Goal: Task Accomplishment & Management: Use online tool/utility

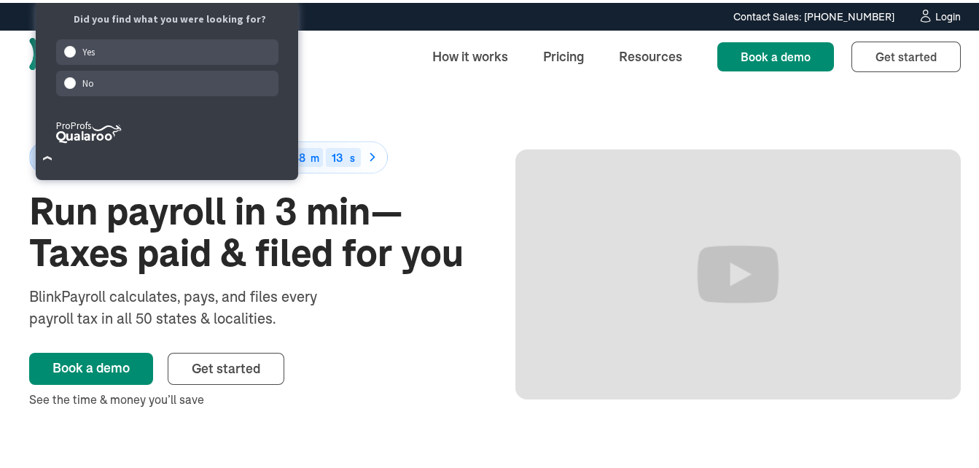
click at [942, 12] on div "Login" at bounding box center [948, 14] width 26 height 10
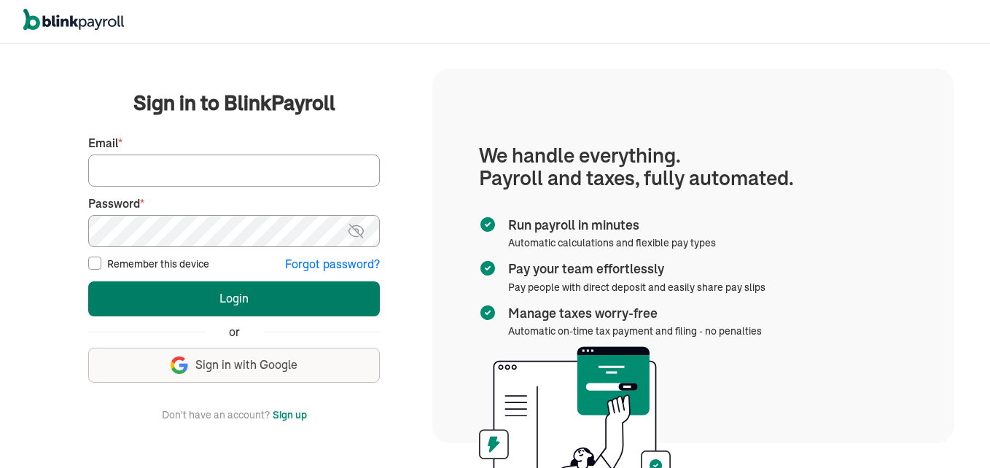
type input "238propertyland@gmail.com"
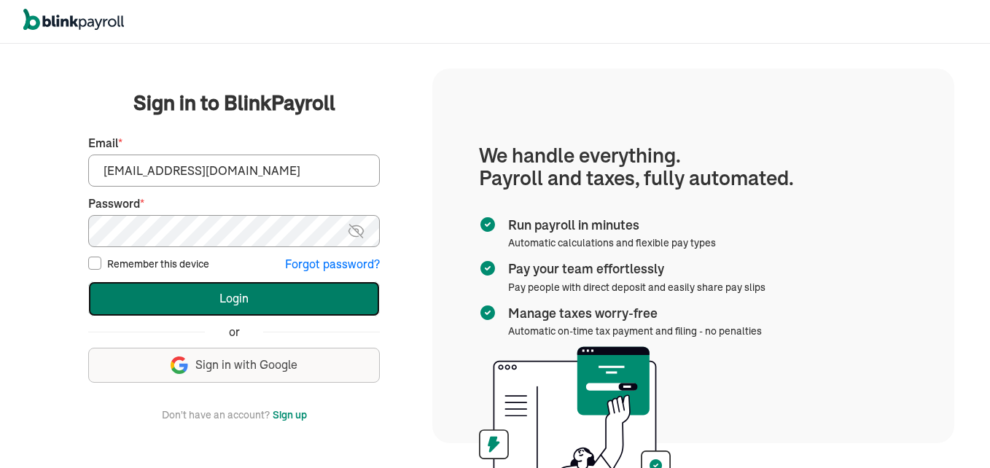
click at [233, 303] on button "Login" at bounding box center [234, 298] width 292 height 35
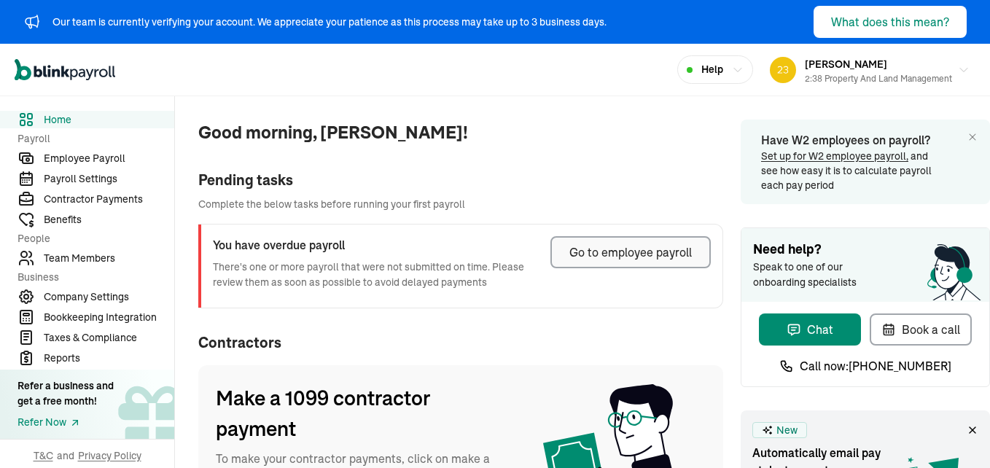
click at [585, 250] on div "Go to employee payroll" at bounding box center [630, 251] width 122 height 17
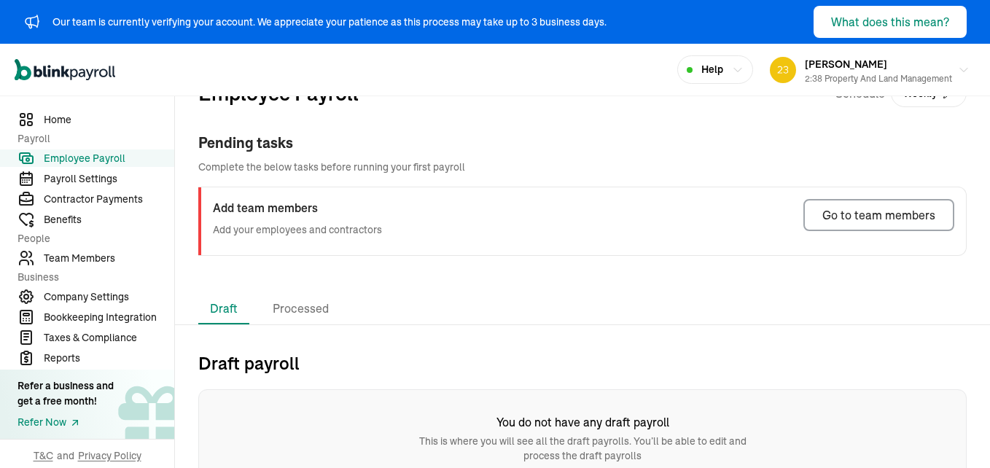
scroll to position [52, 0]
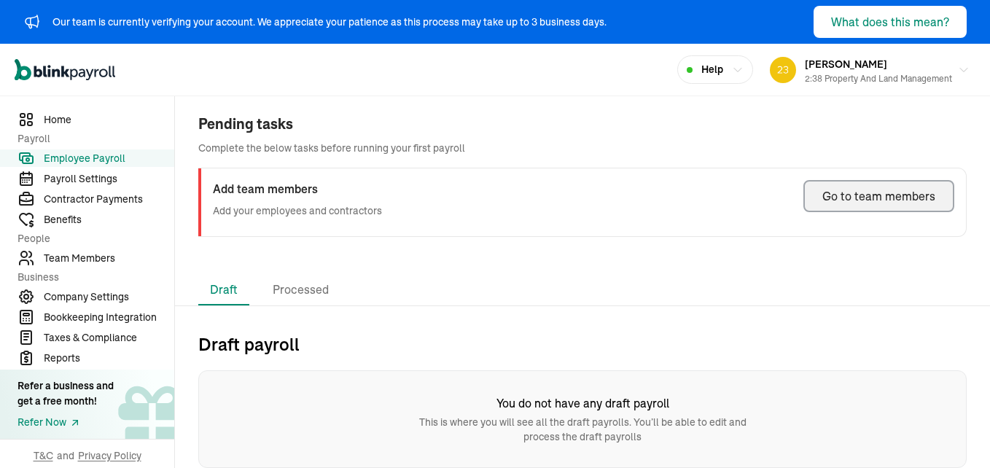
click at [873, 194] on div "Go to team members" at bounding box center [878, 195] width 113 height 17
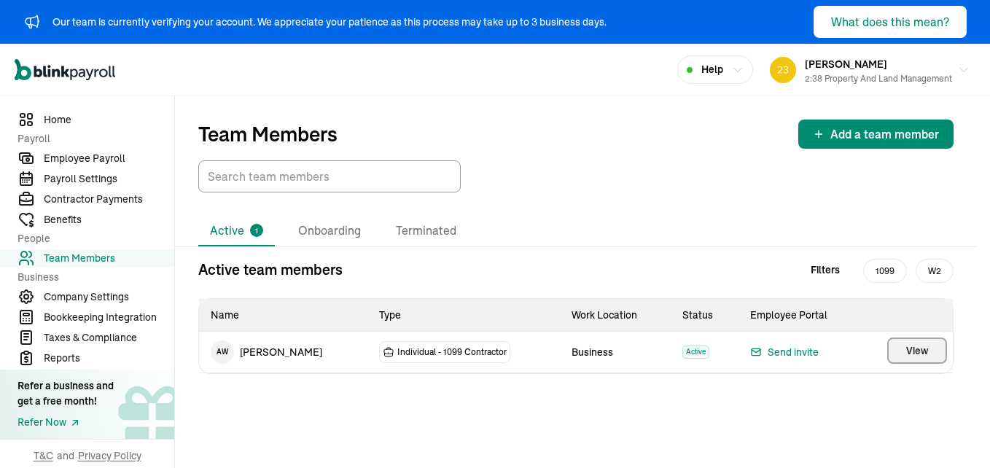
click at [913, 354] on span "View" at bounding box center [917, 350] width 22 height 15
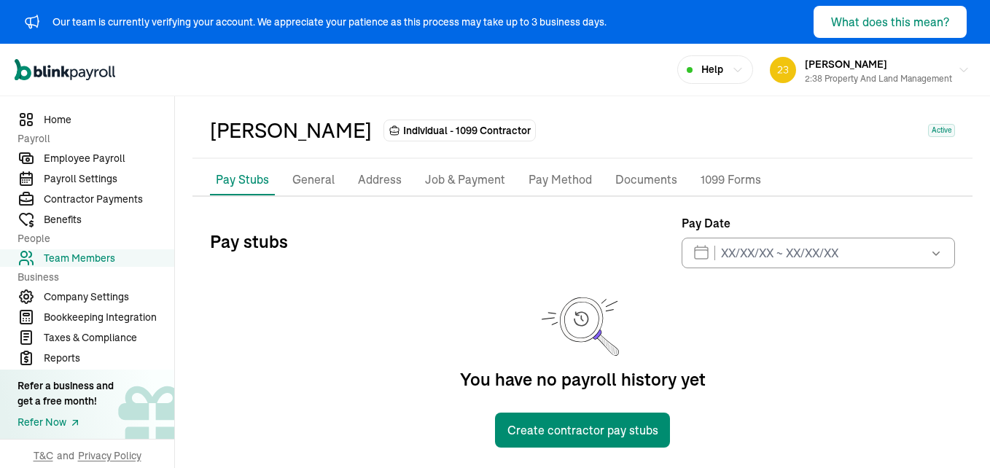
scroll to position [61, 0]
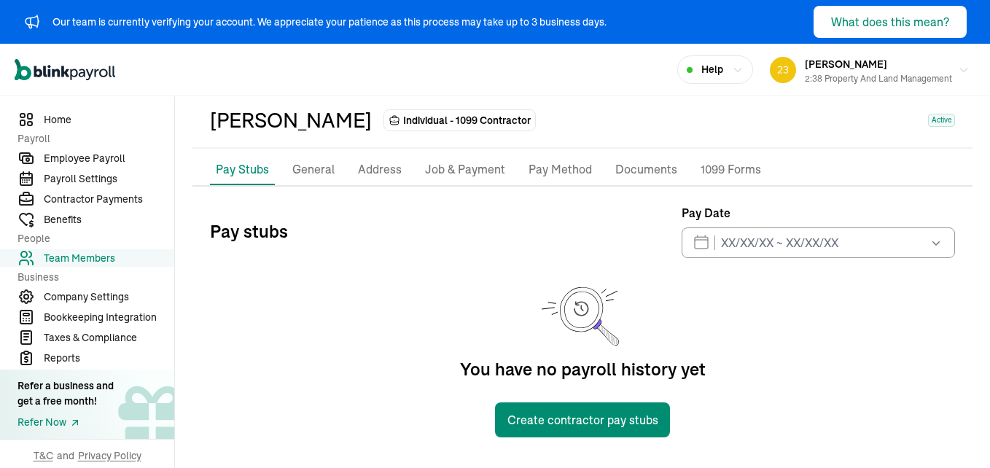
click at [931, 243] on icon "button" at bounding box center [936, 242] width 15 height 15
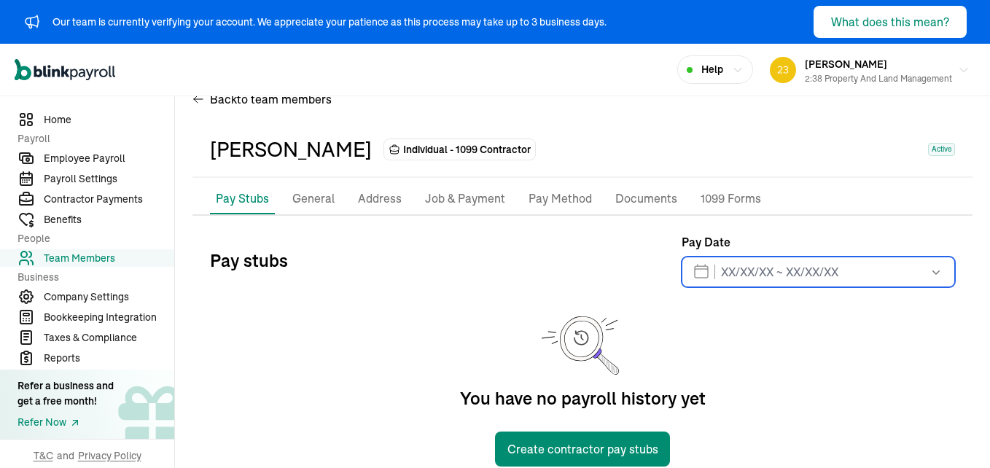
scroll to position [3, 0]
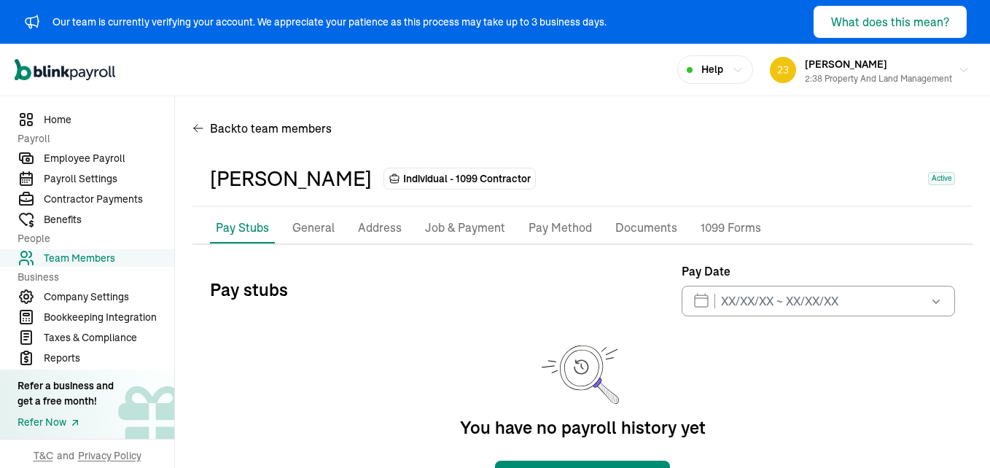
click at [932, 300] on icon "button" at bounding box center [936, 301] width 15 height 15
click at [773, 195] on button "19" at bounding box center [782, 191] width 29 height 29
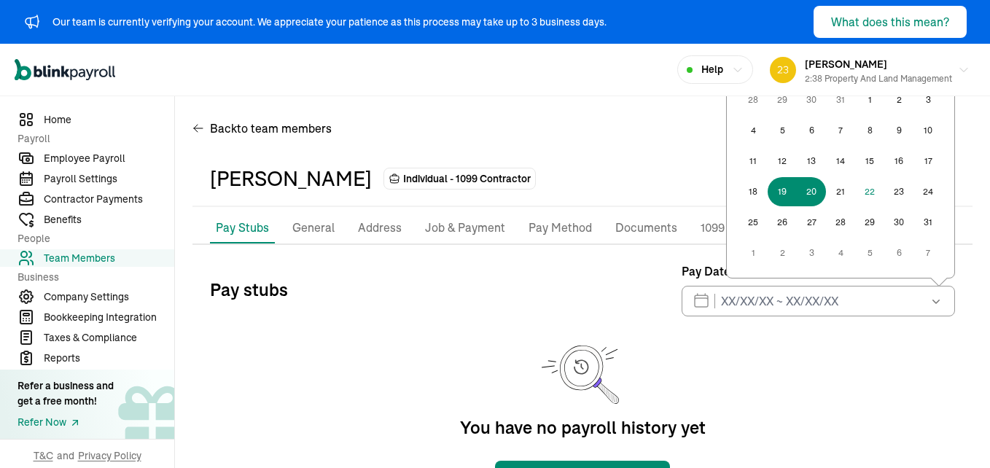
click at [800, 192] on button "20" at bounding box center [811, 191] width 29 height 29
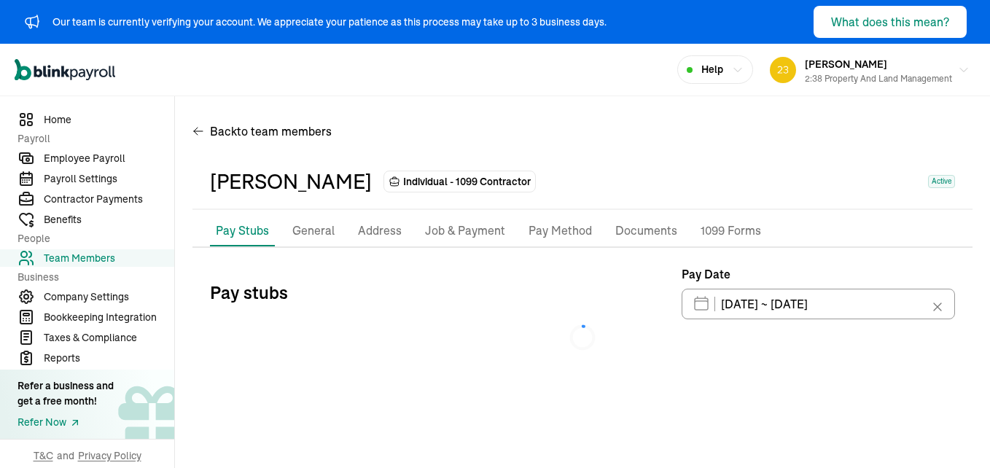
scroll to position [0, 0]
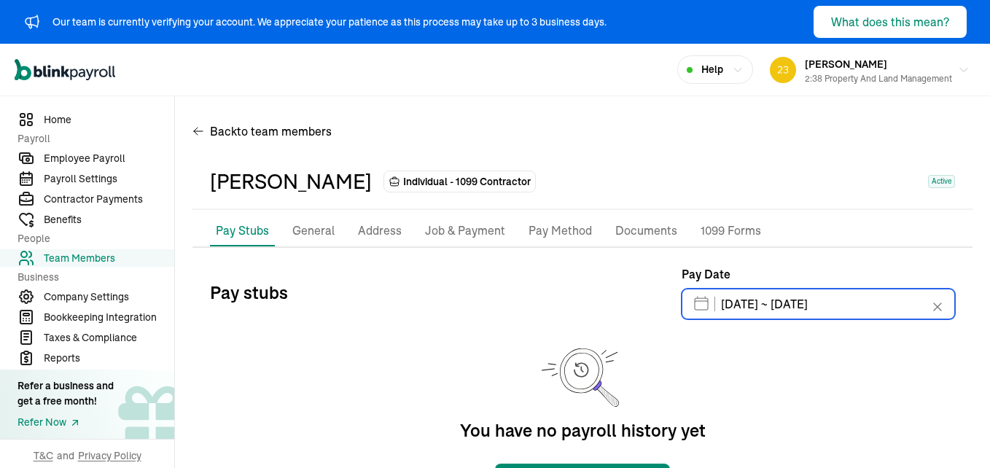
click at [690, 305] on input "[DATE] ~ [DATE]" at bounding box center [818, 304] width 273 height 31
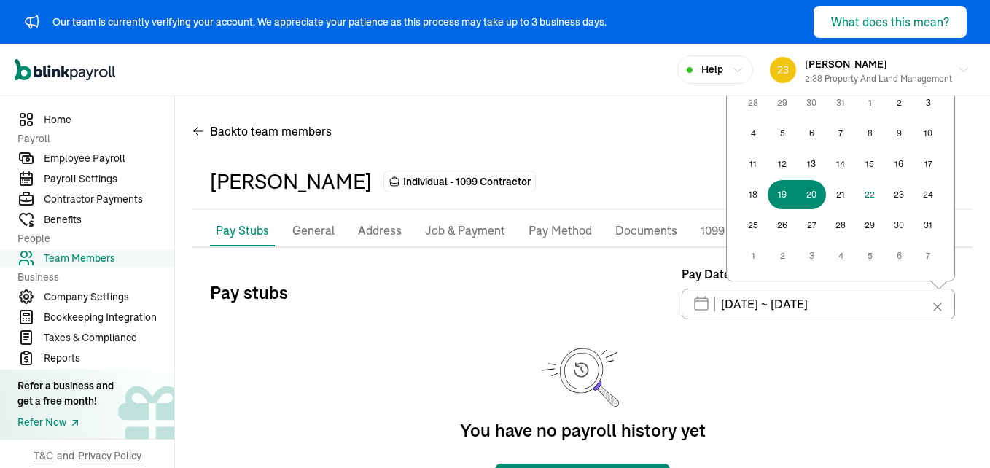
click at [768, 160] on button "12" at bounding box center [782, 163] width 29 height 29
click at [801, 160] on button "13" at bounding box center [811, 163] width 29 height 29
type input "[DATE] ~ [DATE]"
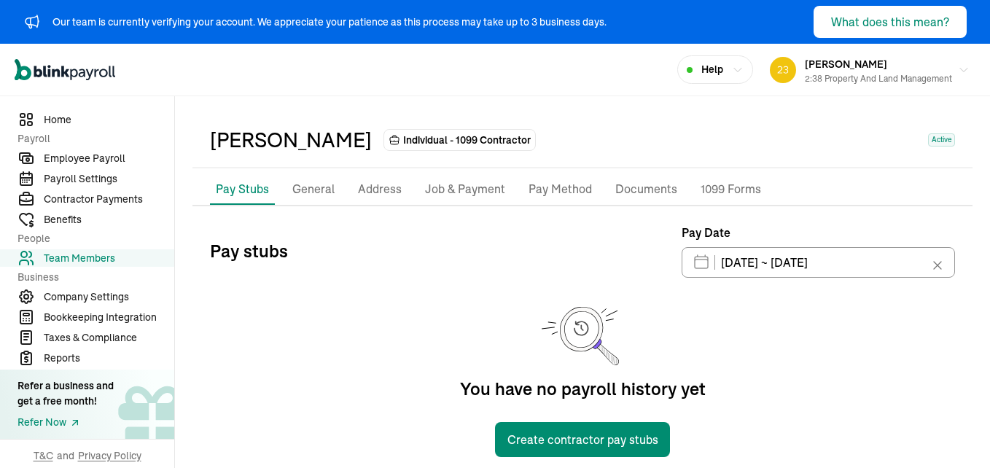
scroll to position [63, 0]
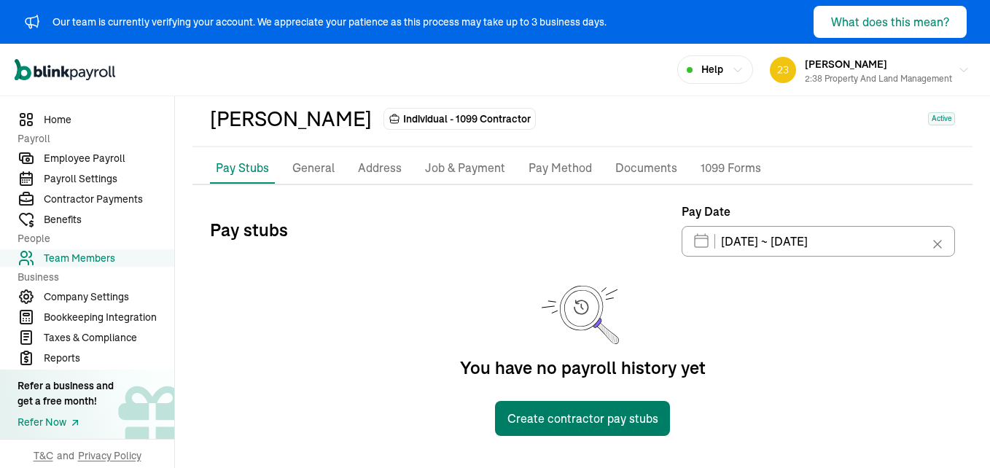
click at [555, 420] on button "Create contractor pay stubs" at bounding box center [582, 418] width 175 height 35
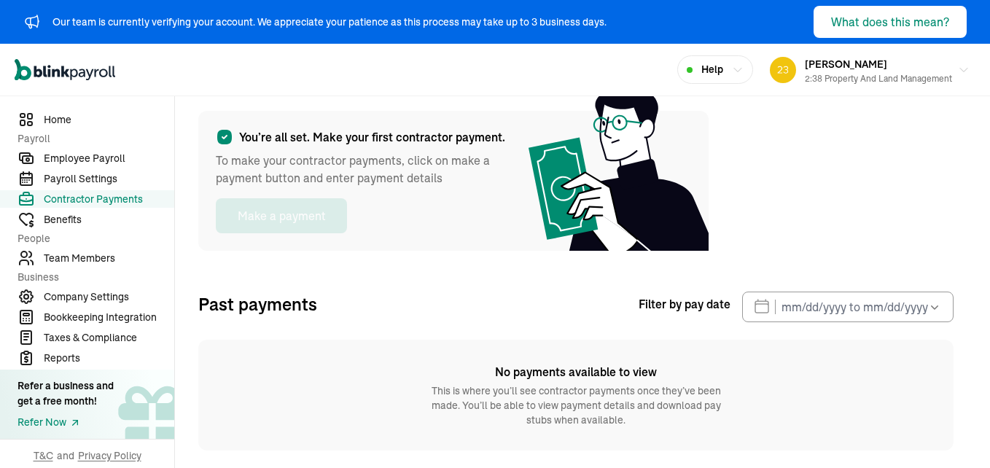
click at [292, 259] on div "You’re all set. Make your first contractor payment. To make your contractor pay…" at bounding box center [575, 268] width 755 height 363
click at [937, 310] on icon "button" at bounding box center [934, 307] width 15 height 15
click at [780, 167] on button "12" at bounding box center [780, 166] width 29 height 29
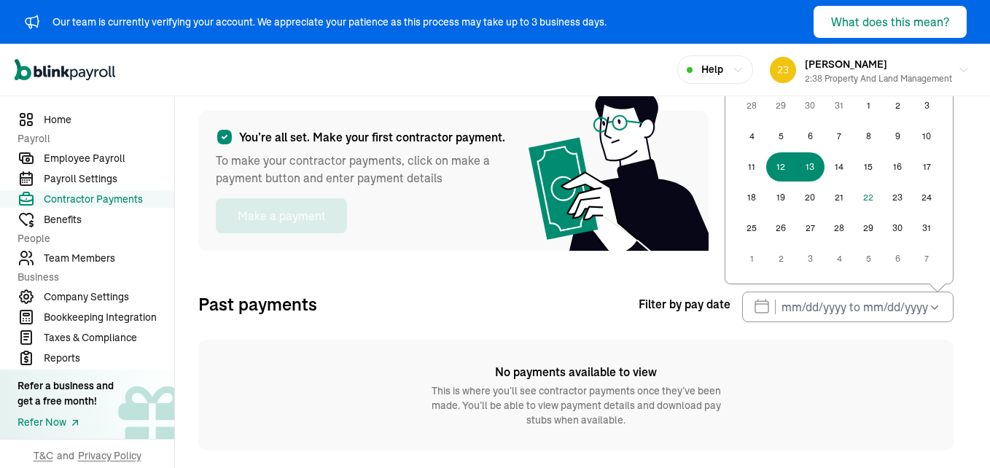
click at [812, 163] on button "13" at bounding box center [809, 166] width 29 height 29
click at [835, 305] on input "text" at bounding box center [847, 307] width 211 height 31
click at [784, 168] on button "12" at bounding box center [780, 166] width 29 height 29
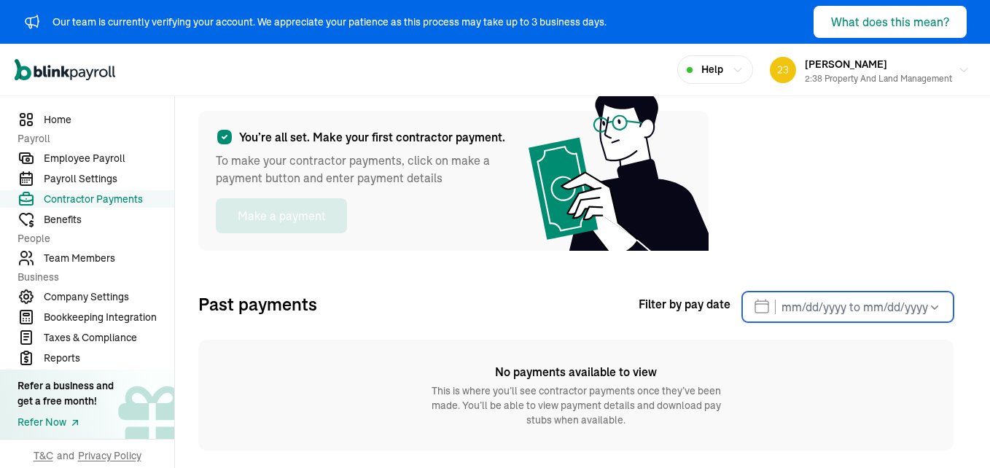
click at [786, 313] on input "text" at bounding box center [847, 307] width 211 height 31
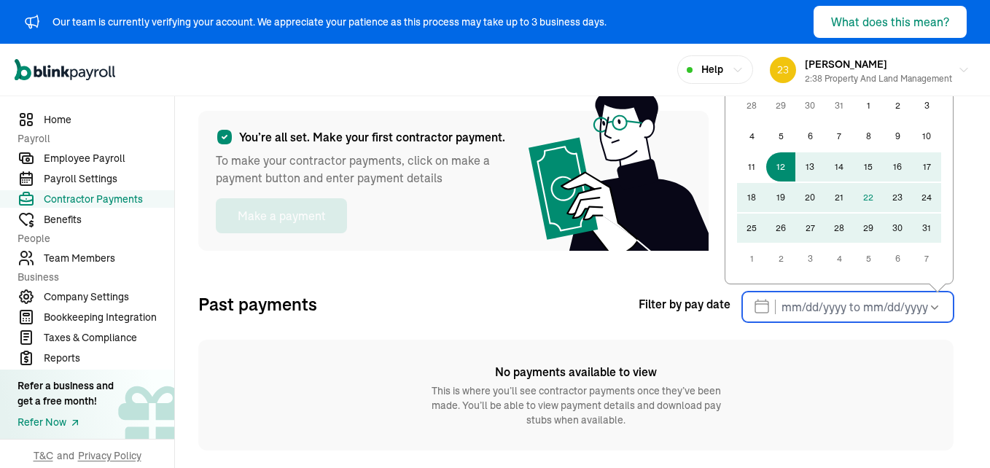
click at [806, 312] on input "text" at bounding box center [847, 307] width 211 height 31
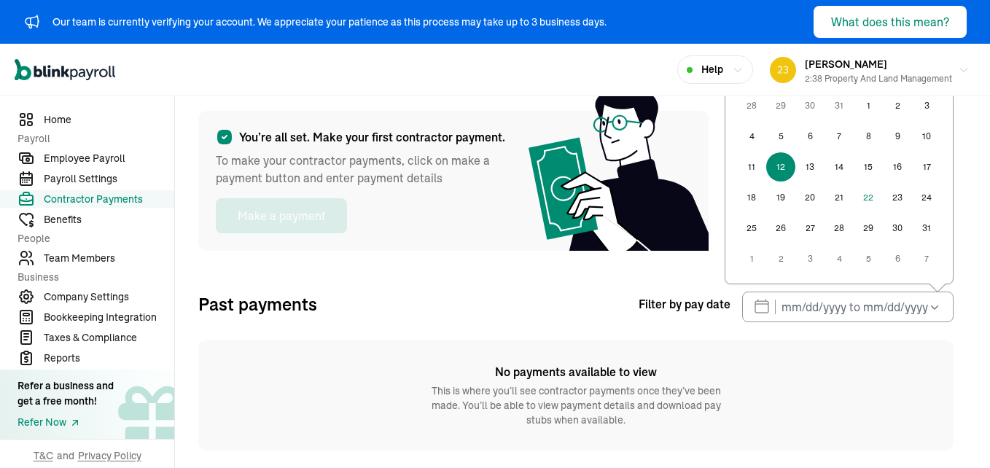
click at [784, 164] on button "12" at bounding box center [780, 166] width 29 height 29
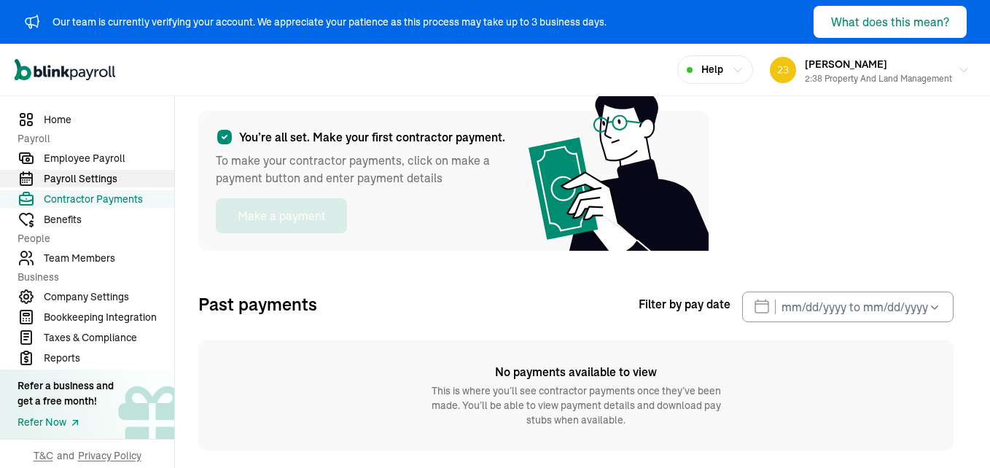
click at [78, 177] on span "Payroll Settings" at bounding box center [109, 178] width 130 height 15
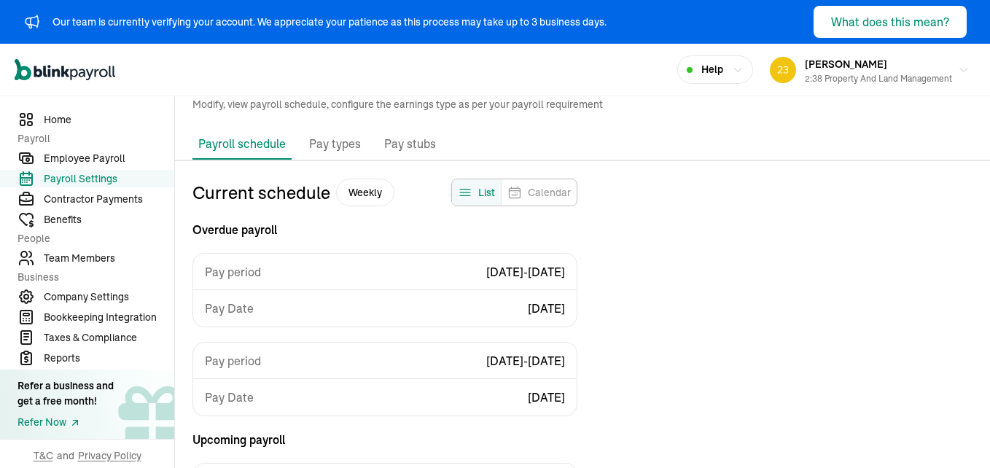
scroll to position [48, 0]
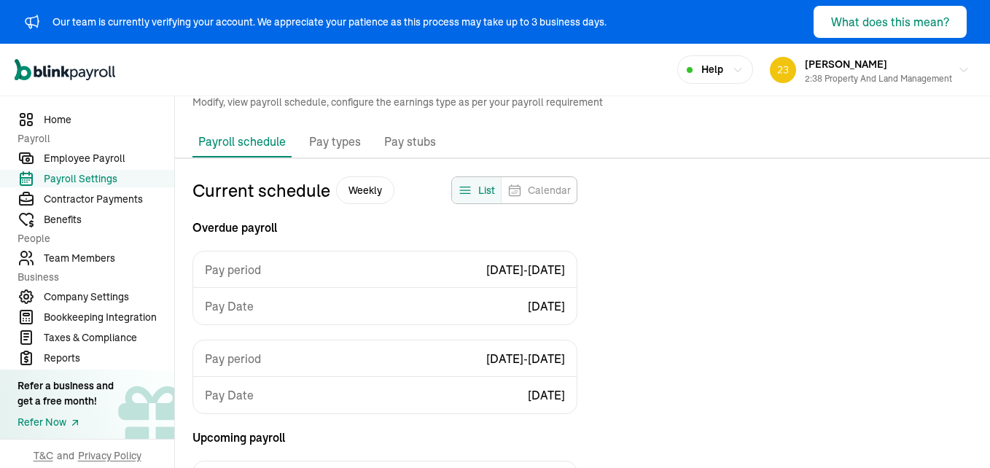
click at [343, 136] on p "Pay types" at bounding box center [335, 142] width 52 height 19
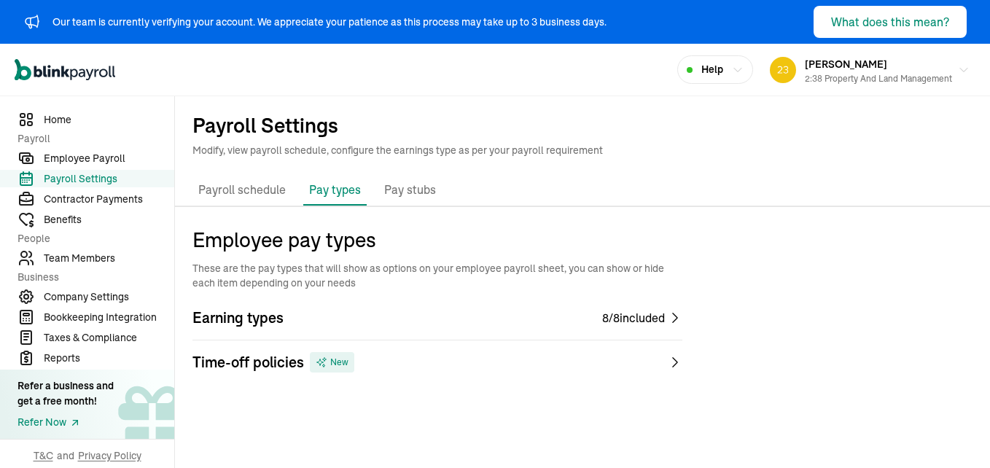
click at [410, 192] on p "Pay stubs" at bounding box center [410, 190] width 52 height 19
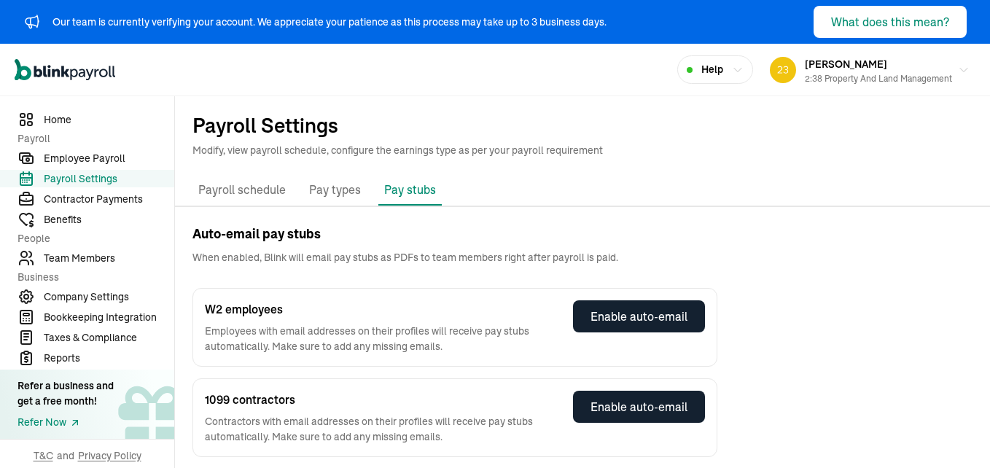
scroll to position [7, 0]
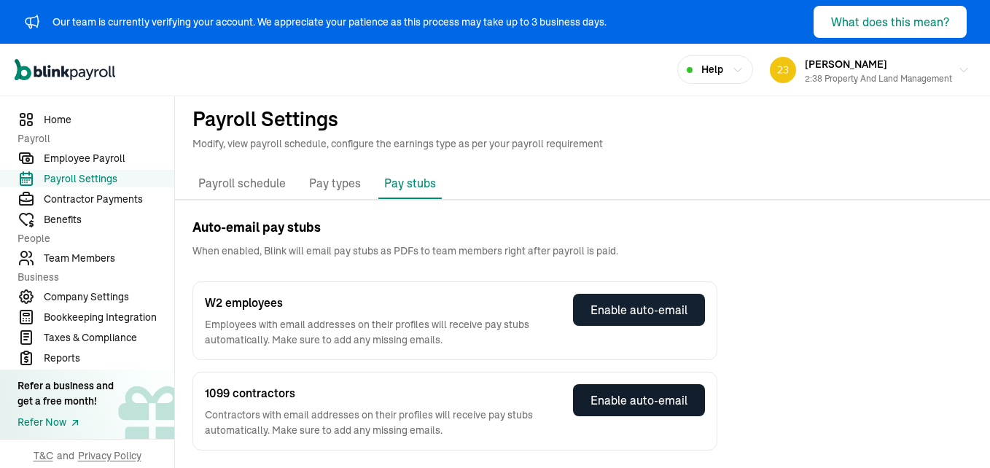
click at [629, 402] on div "Enable auto-email" at bounding box center [638, 399] width 97 height 17
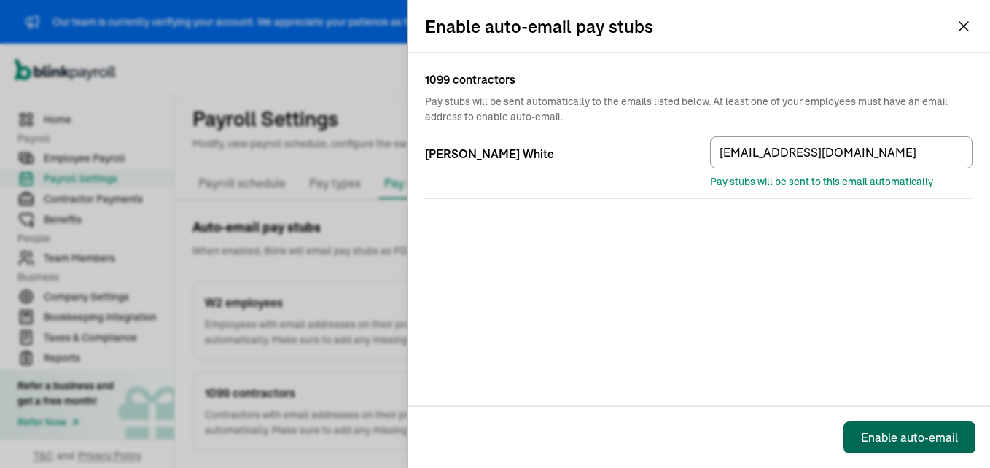
click at [928, 438] on div "Enable auto-email" at bounding box center [909, 437] width 97 height 17
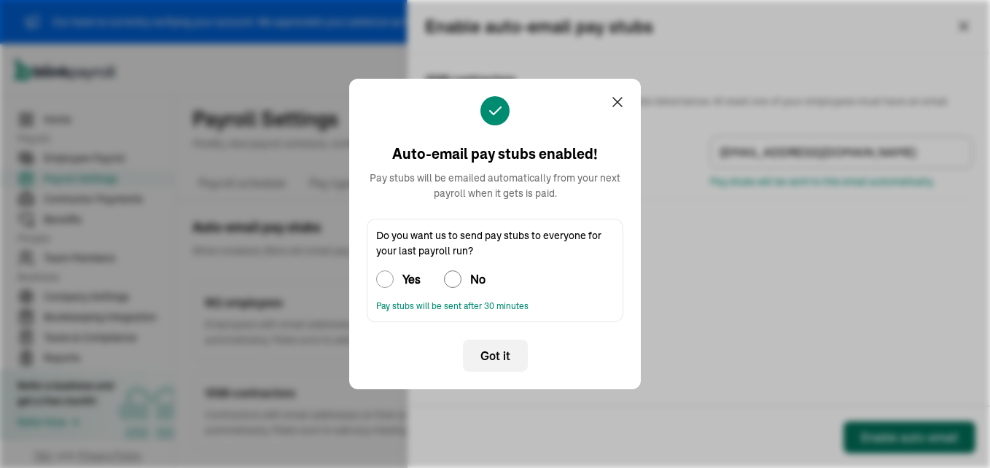
click at [451, 280] on input "No" at bounding box center [452, 278] width 17 height 17
radio input "true"
click at [496, 358] on span "Got it" at bounding box center [495, 355] width 30 height 17
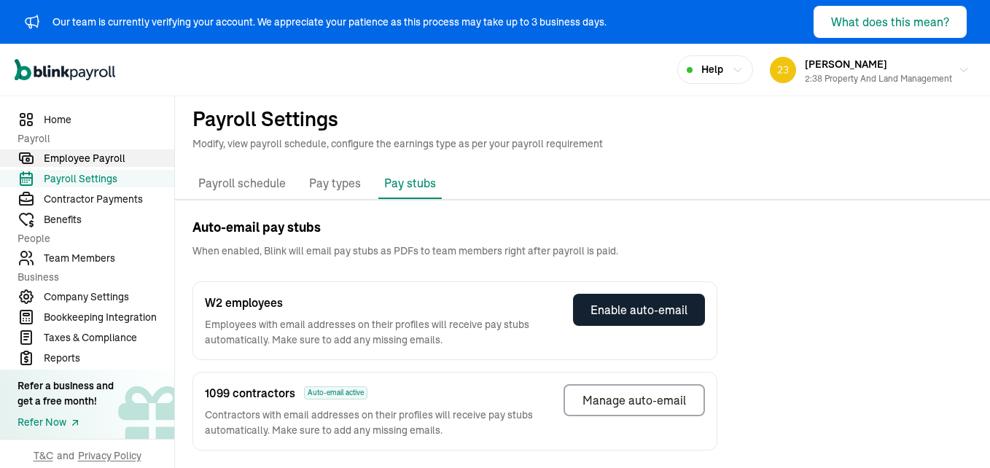
click at [69, 161] on span "Employee Payroll" at bounding box center [109, 158] width 130 height 15
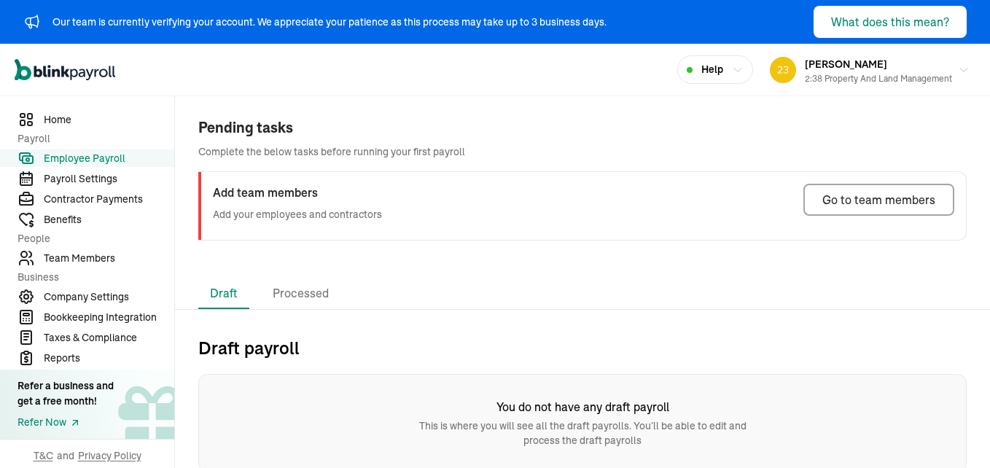
scroll to position [52, 0]
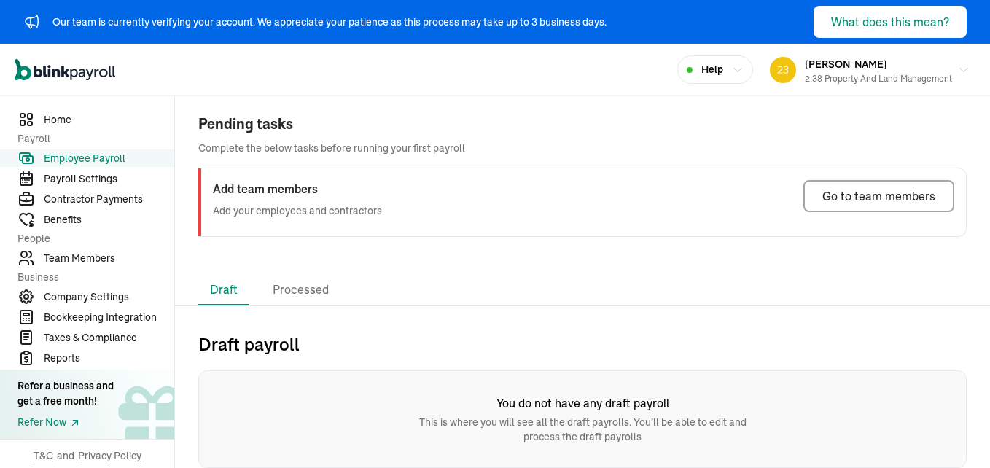
click at [271, 348] on h2 "Draft payroll" at bounding box center [582, 343] width 768 height 23
click at [300, 287] on li "Processed" at bounding box center [300, 290] width 79 height 31
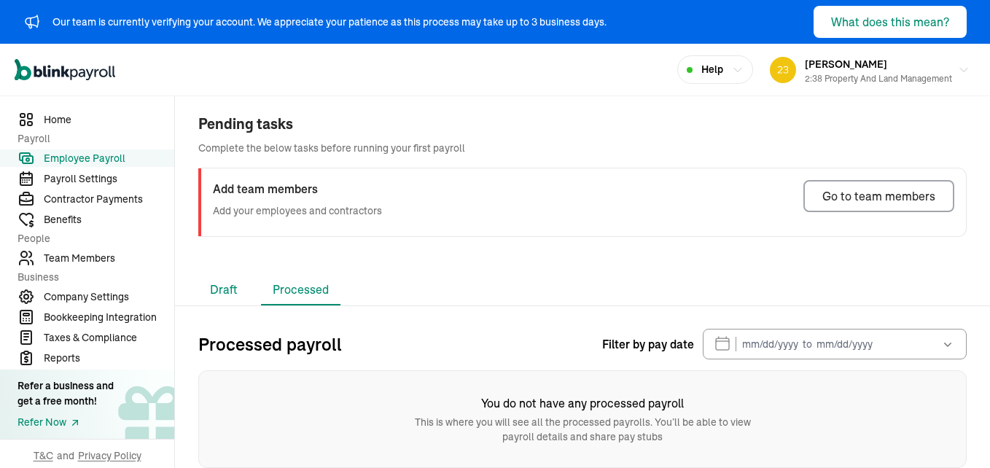
click at [222, 291] on li "Draft" at bounding box center [223, 290] width 51 height 31
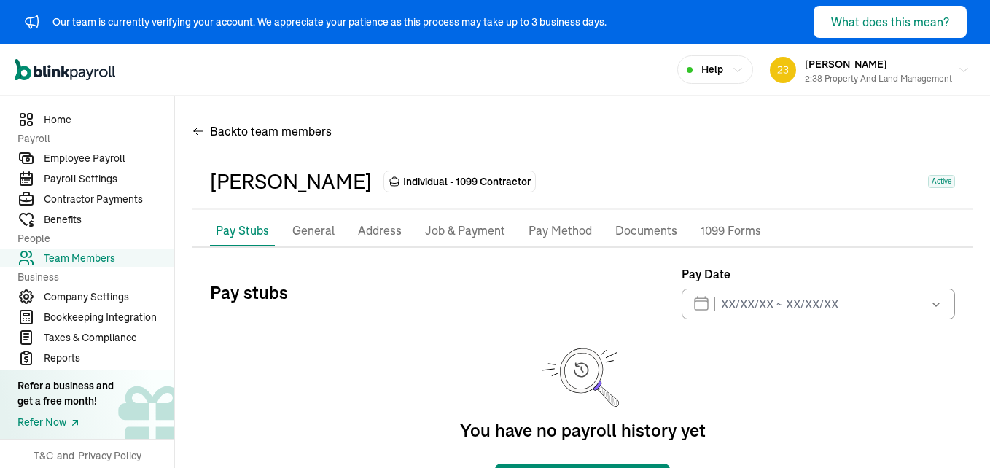
scroll to position [63, 0]
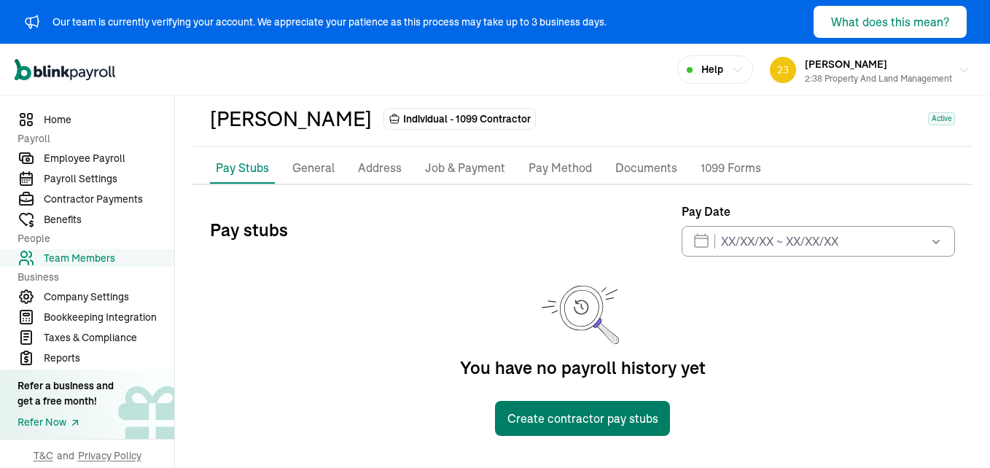
click at [595, 421] on button "Create contractor pay stubs" at bounding box center [582, 418] width 175 height 35
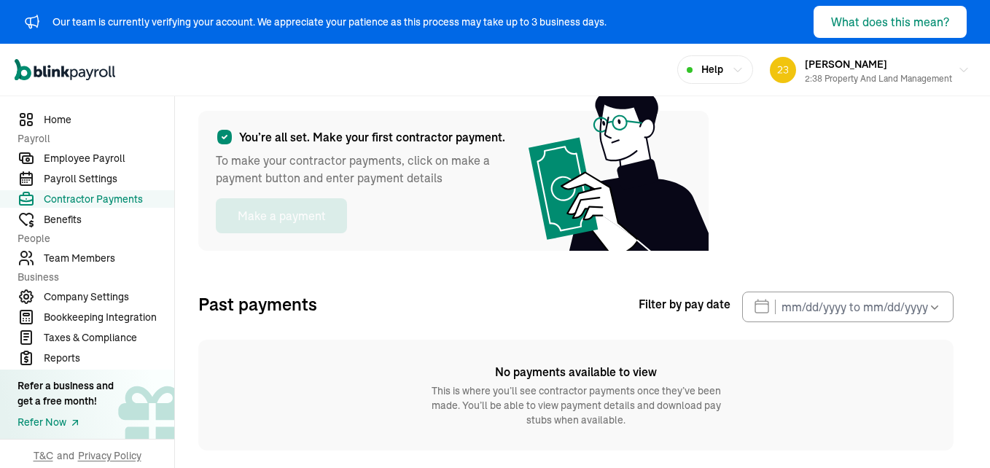
click at [226, 138] on icon at bounding box center [224, 137] width 15 height 15
click at [252, 254] on div "You’re all set. Make your first contractor payment. To make your contractor pay…" at bounding box center [575, 268] width 755 height 363
